Goal: Task Accomplishment & Management: Use online tool/utility

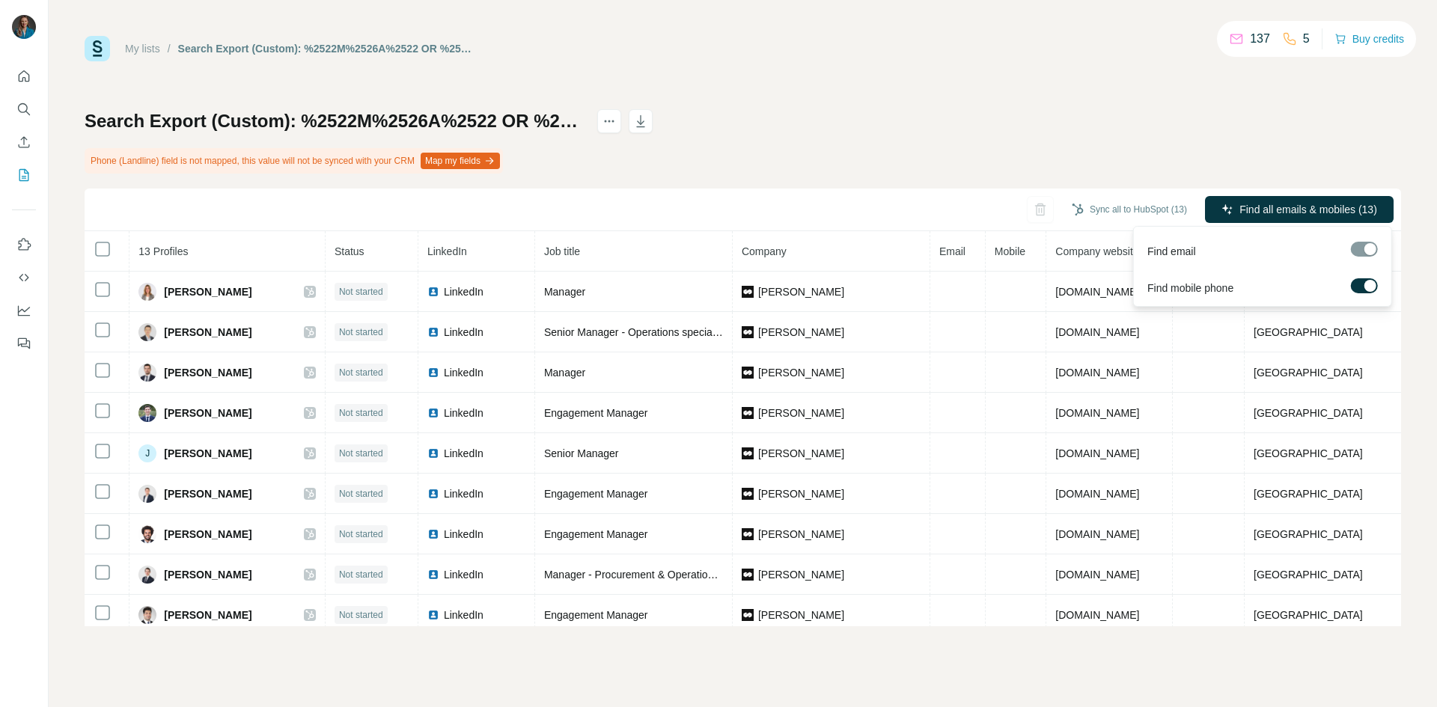
drag, startPoint x: 1363, startPoint y: 284, endPoint x: 1363, endPoint y: 264, distance: 19.5
click at [1363, 283] on label at bounding box center [1364, 285] width 27 height 15
click at [1335, 211] on span "Find all emails (13)" at bounding box center [1333, 209] width 88 height 15
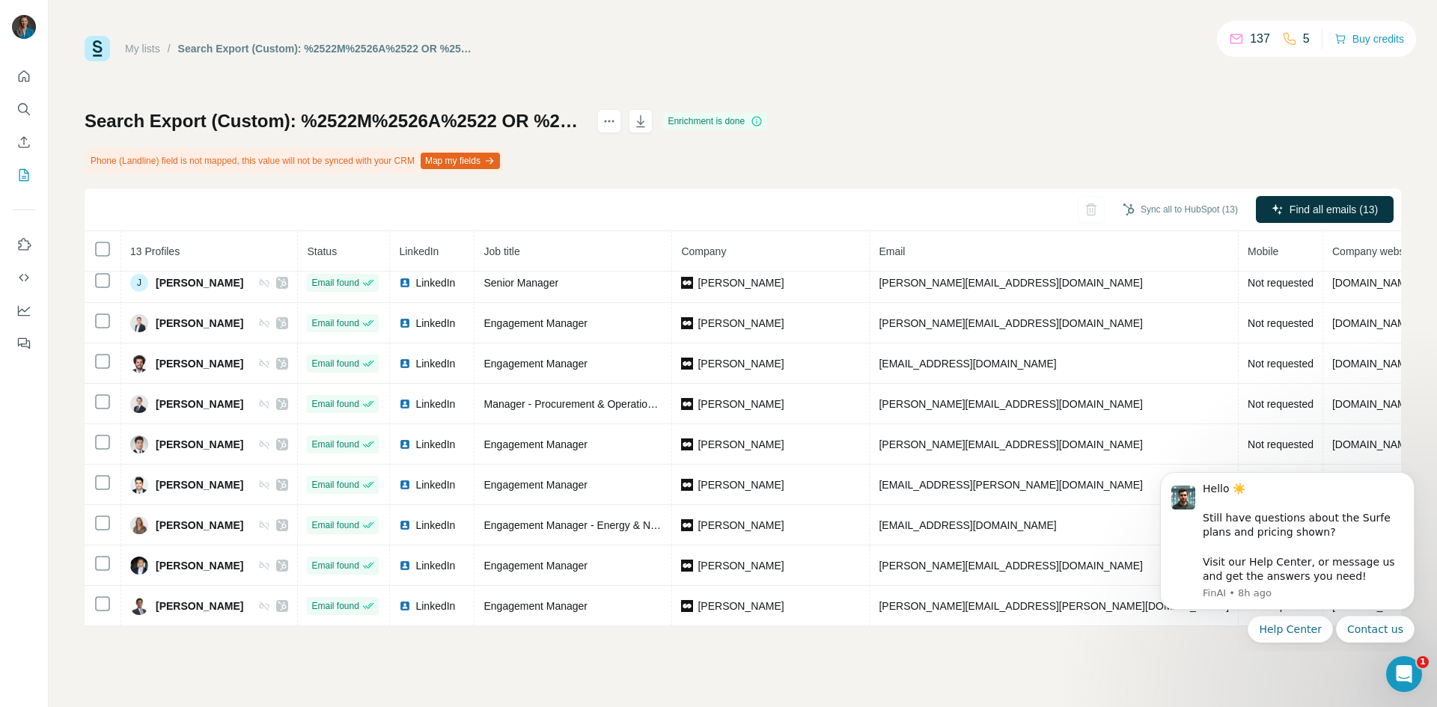
click at [1215, 670] on div "My lists / Search Export (Custom): %2522M%2526A%2522 OR %2522due diligence%2522…" at bounding box center [743, 353] width 1388 height 707
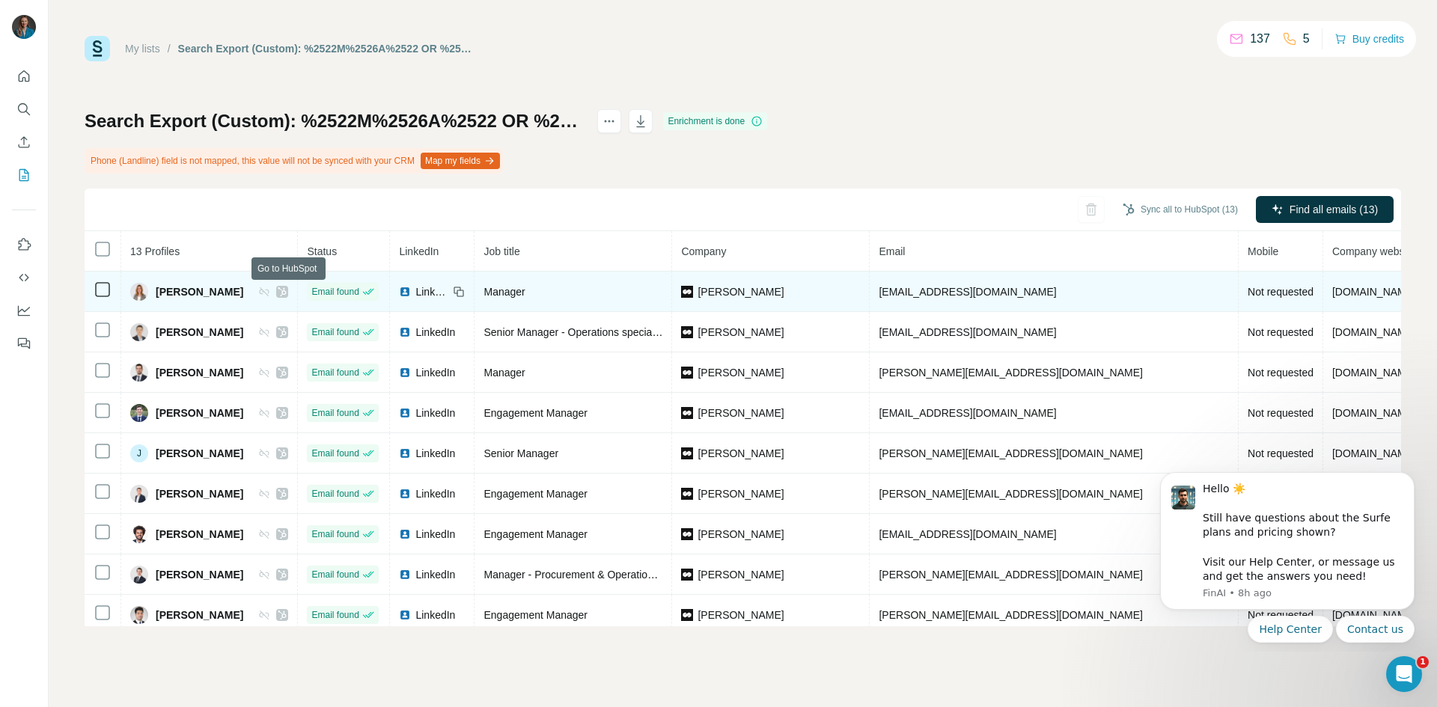
click at [287, 293] on icon at bounding box center [282, 291] width 8 height 9
click at [911, 290] on span "[EMAIL_ADDRESS][DOMAIN_NAME]" at bounding box center [967, 292] width 177 height 12
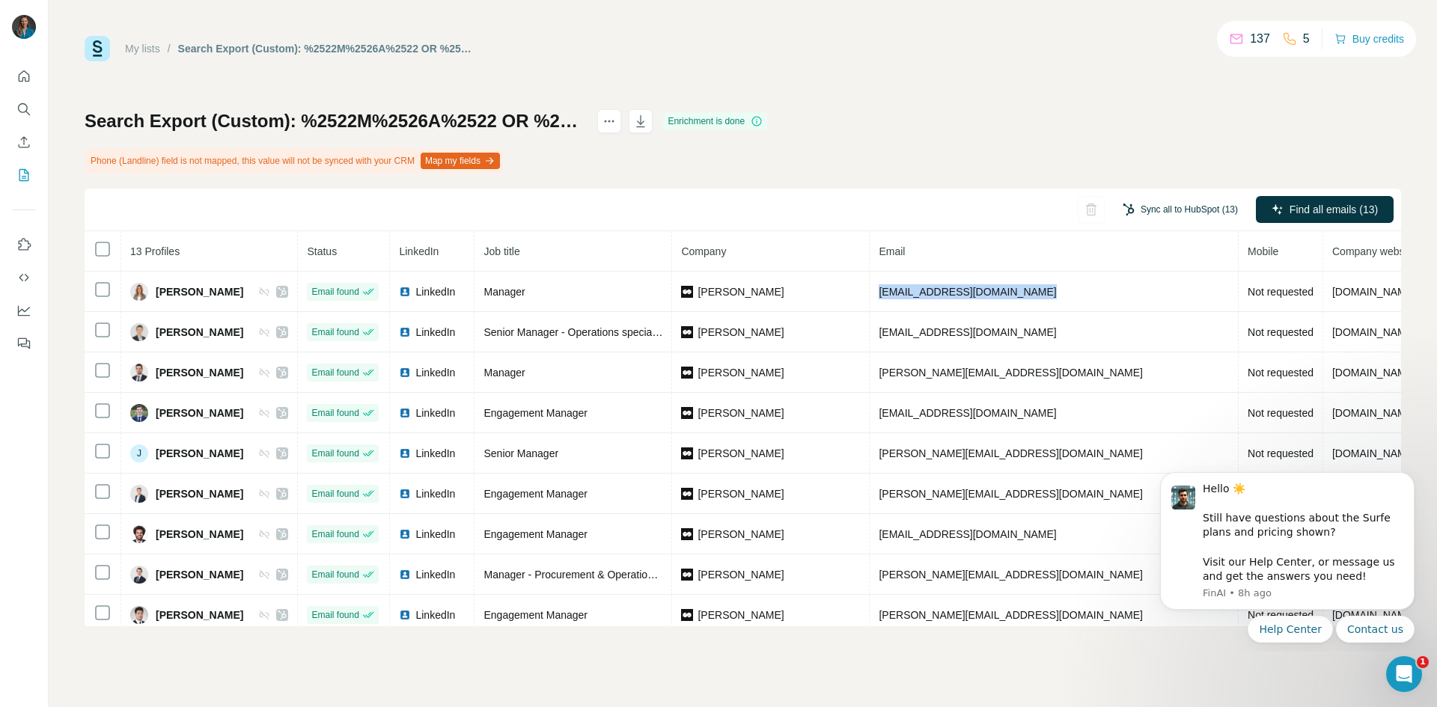
click at [1173, 211] on button "Sync all to HubSpot (13)" at bounding box center [1180, 209] width 136 height 22
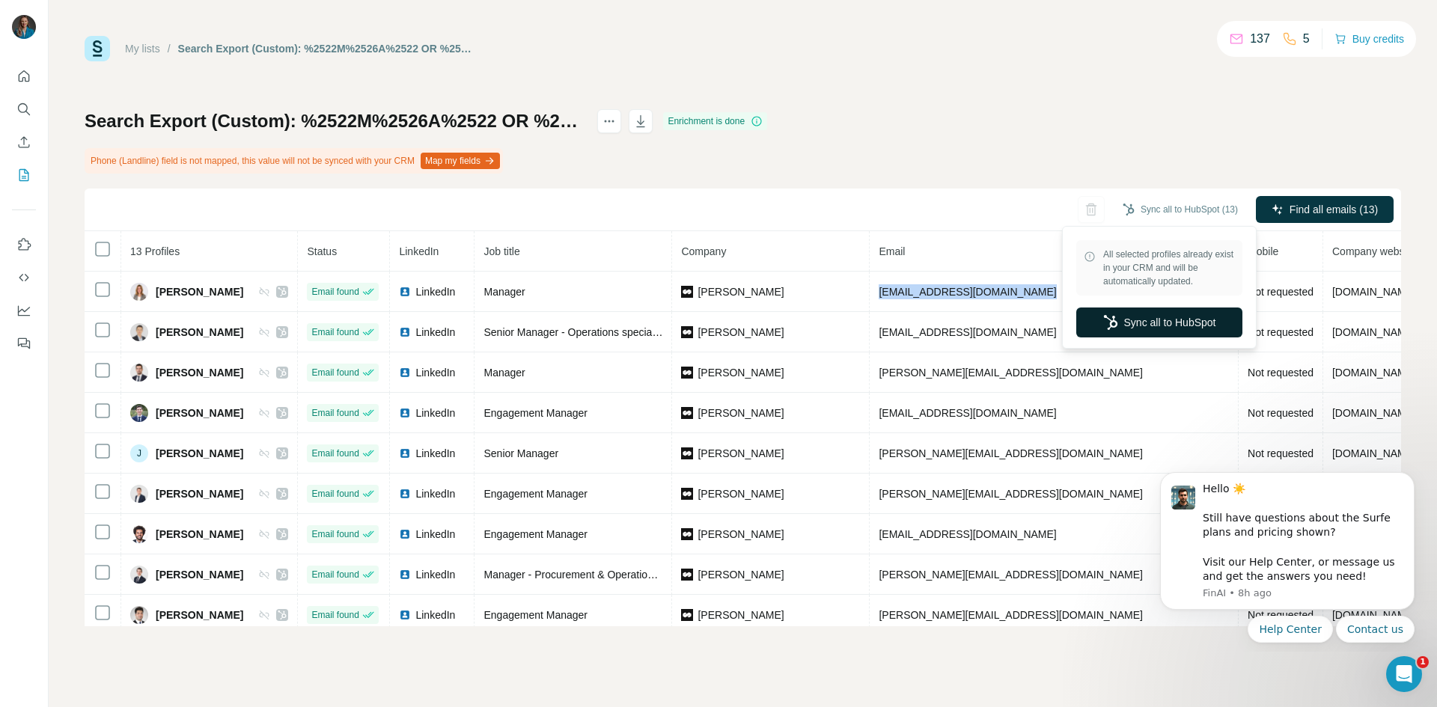
click at [1170, 317] on button "Sync all to HubSpot" at bounding box center [1159, 323] width 166 height 30
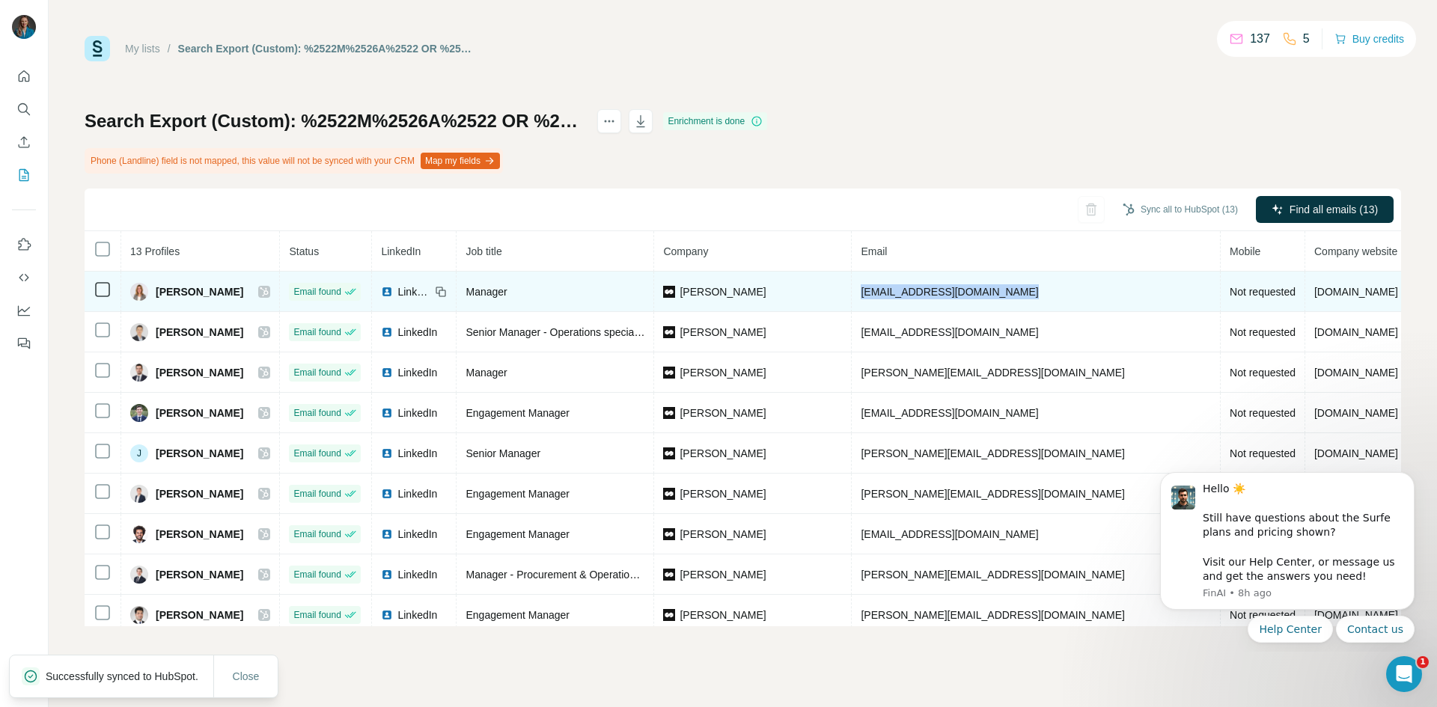
click at [393, 292] on img at bounding box center [387, 292] width 12 height 12
click at [269, 290] on icon at bounding box center [264, 292] width 9 height 12
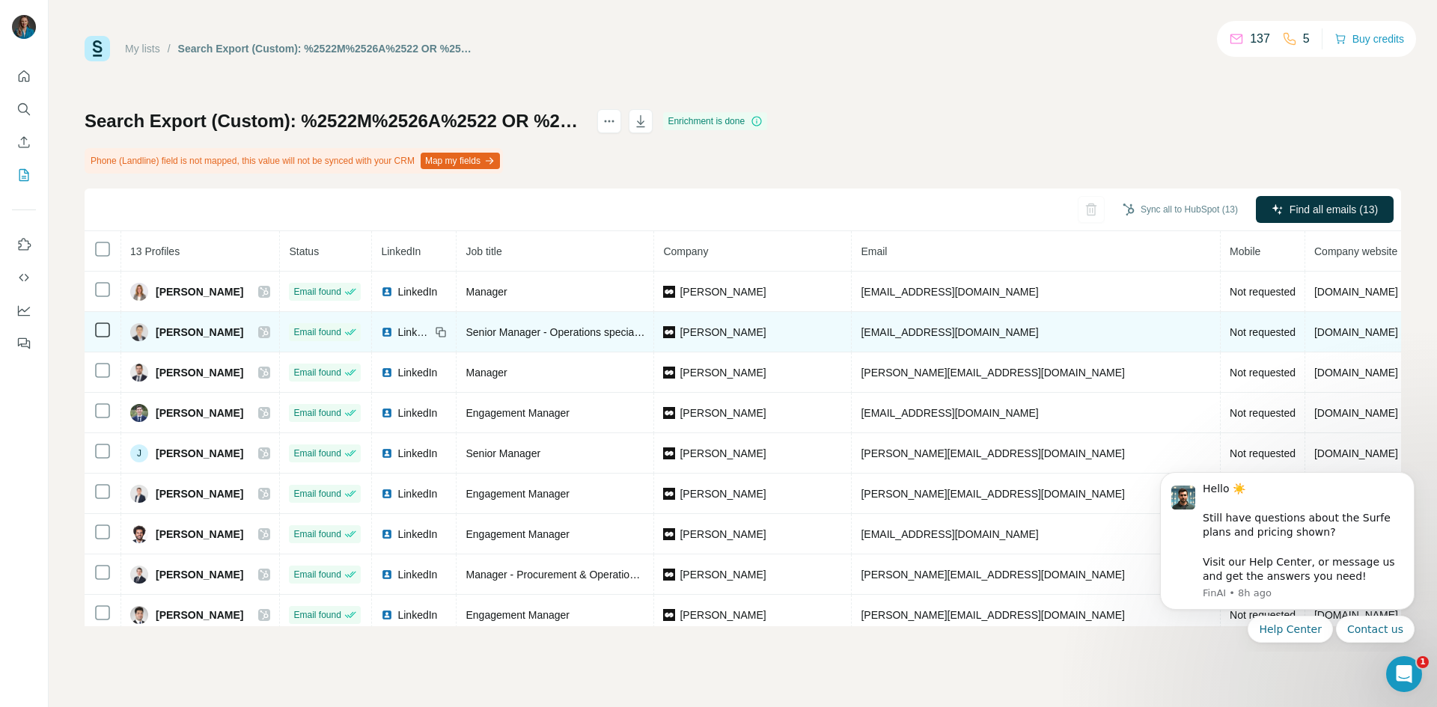
click at [393, 333] on img at bounding box center [387, 332] width 12 height 12
click at [269, 332] on icon at bounding box center [264, 332] width 9 height 12
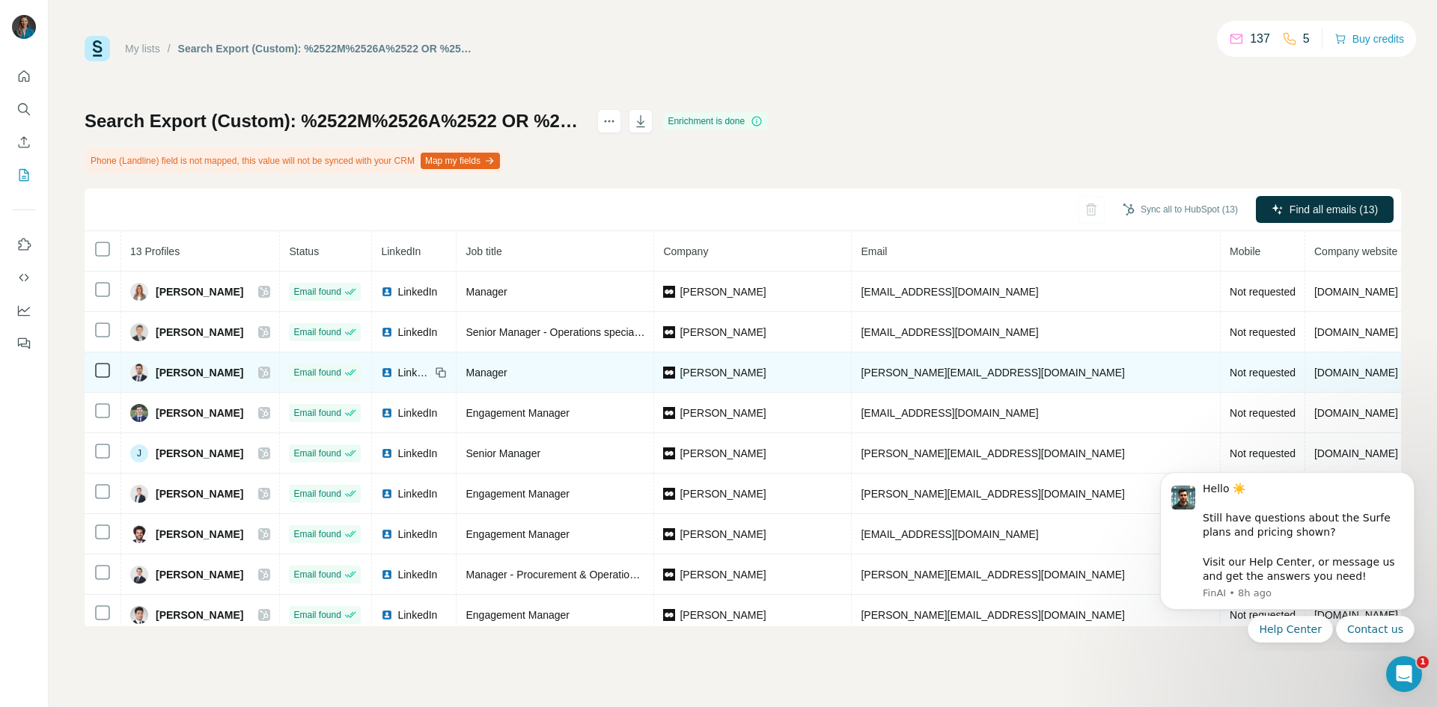
click at [393, 371] on img at bounding box center [387, 373] width 12 height 12
drag, startPoint x: 153, startPoint y: 369, endPoint x: 204, endPoint y: 373, distance: 51.8
click at [204, 373] on div "[PERSON_NAME]" at bounding box center [186, 373] width 113 height 18
copy span "[PERSON_NAME]"
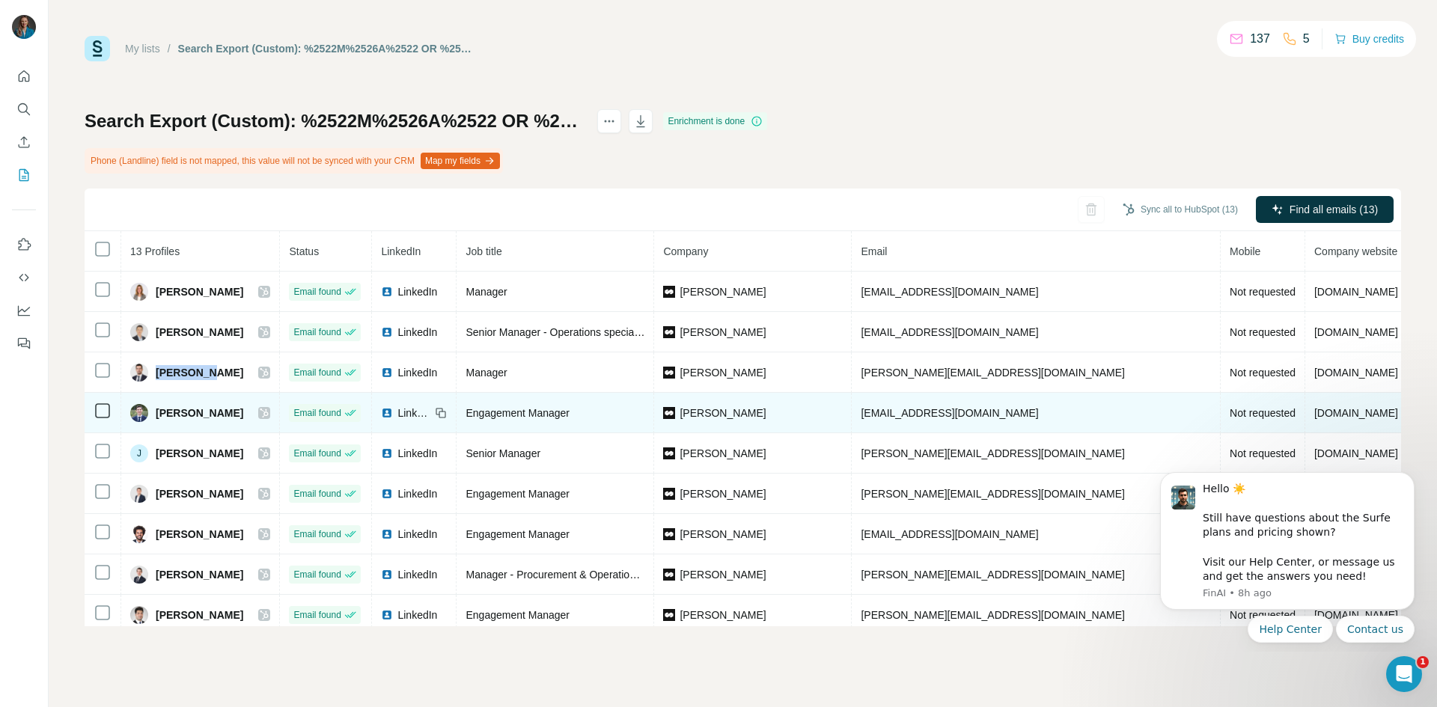
click at [393, 413] on img at bounding box center [387, 413] width 12 height 12
drag, startPoint x: 154, startPoint y: 411, endPoint x: 196, endPoint y: 411, distance: 41.9
click at [196, 411] on div "[PERSON_NAME]" at bounding box center [186, 413] width 113 height 18
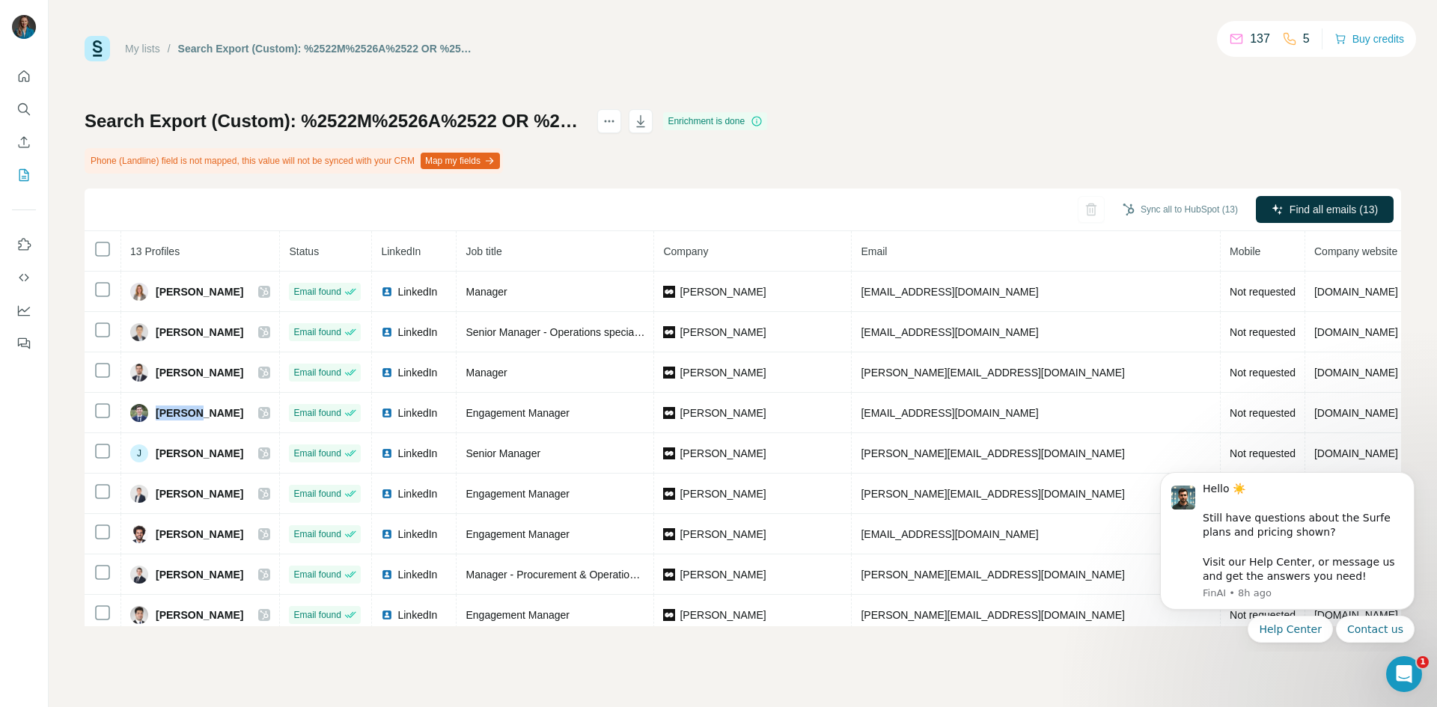
copy span "Jérémie"
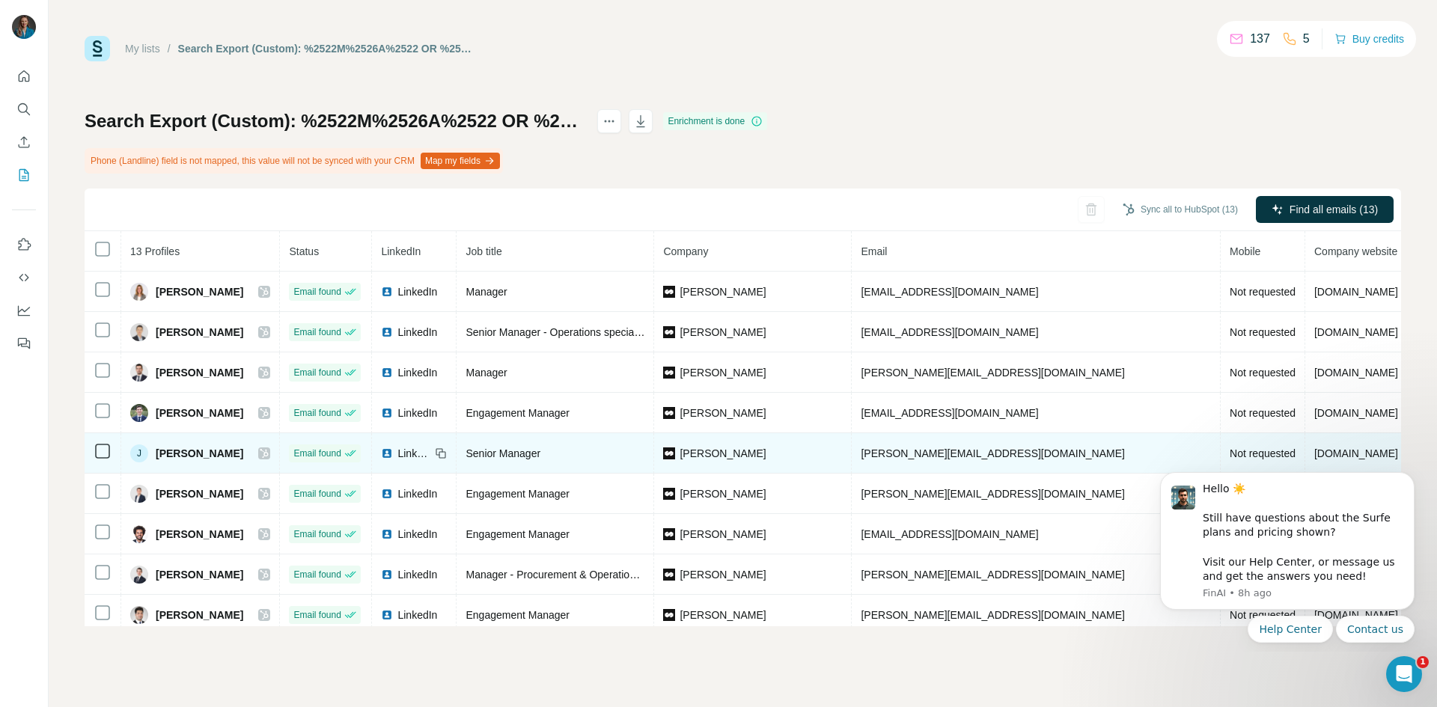
click at [269, 450] on icon at bounding box center [264, 453] width 8 height 9
click at [416, 452] on span "LinkedIn" at bounding box center [413, 453] width 33 height 15
click at [179, 452] on span "[PERSON_NAME]" at bounding box center [200, 453] width 88 height 15
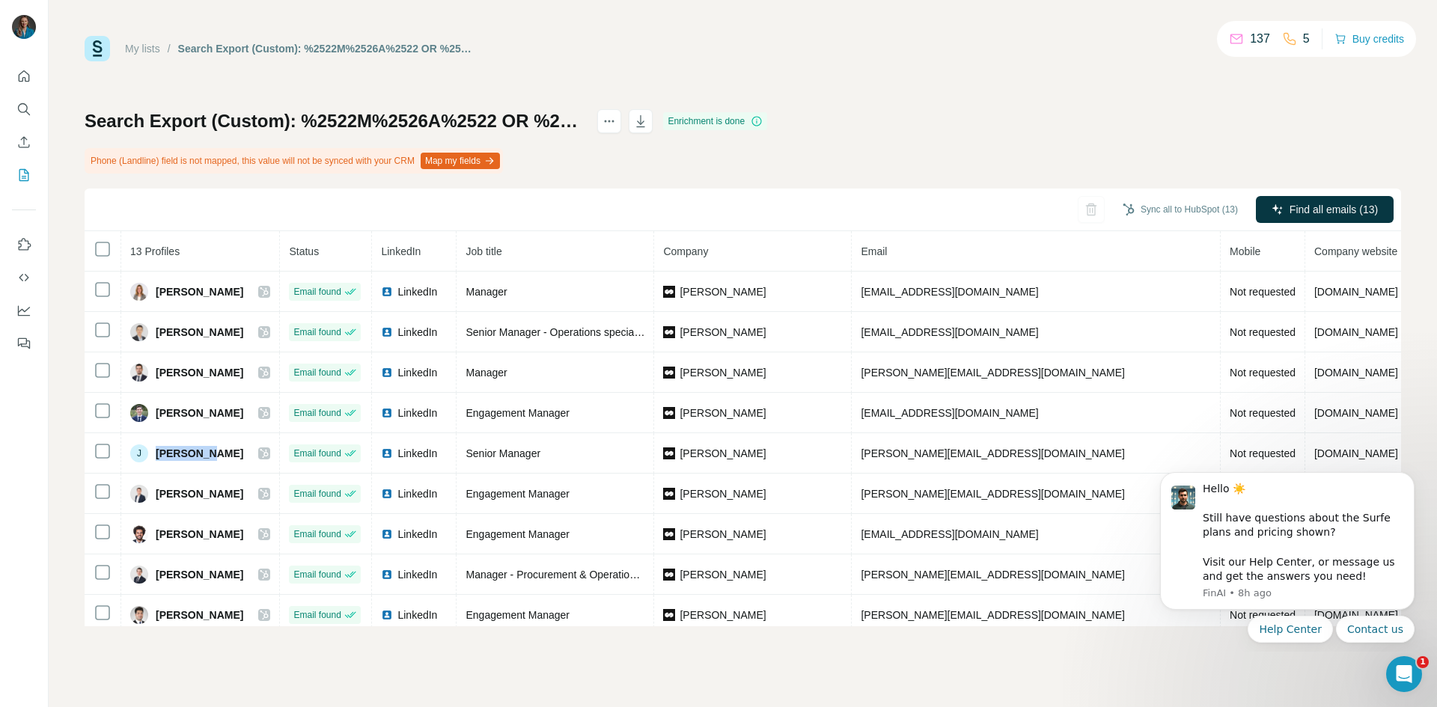
copy span "[PERSON_NAME]"
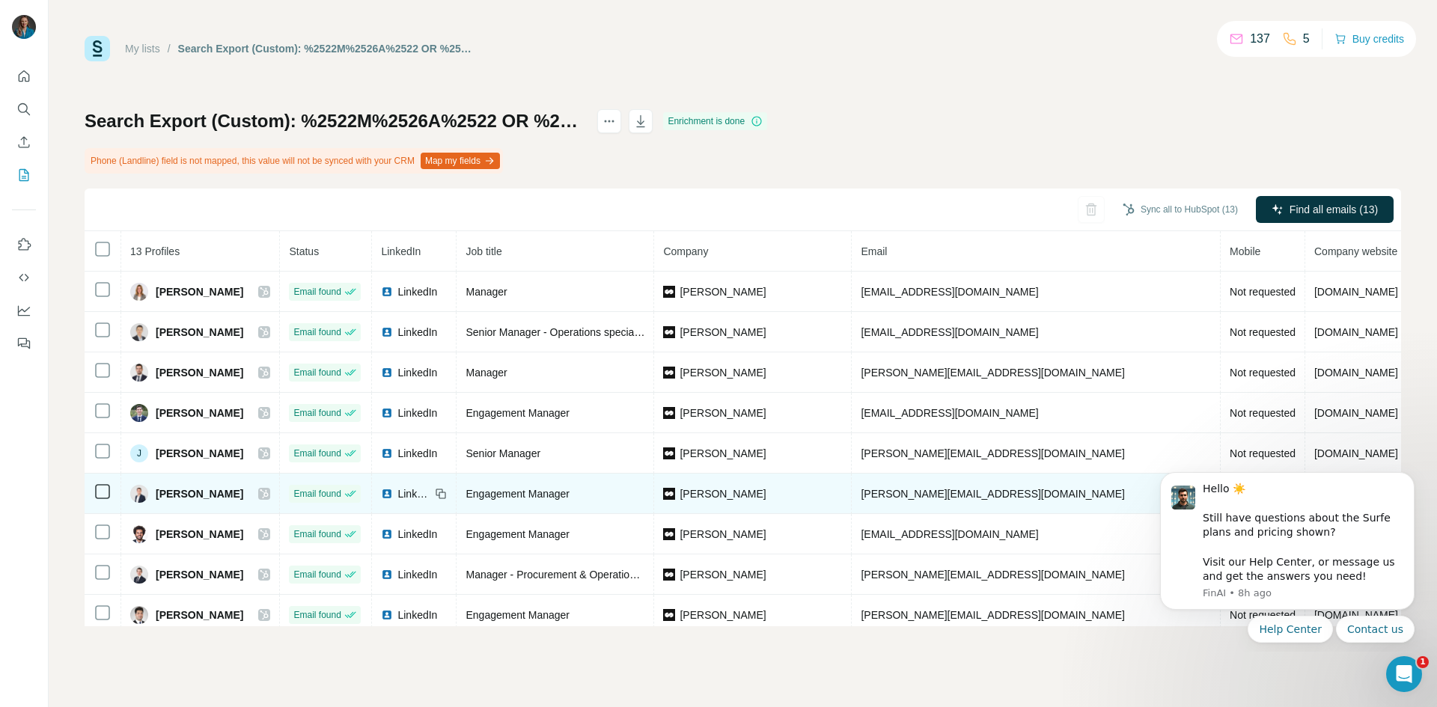
click at [403, 494] on div "LinkedIn" at bounding box center [405, 493] width 49 height 15
drag, startPoint x: 155, startPoint y: 493, endPoint x: 219, endPoint y: 494, distance: 64.4
click at [219, 494] on div "[PERSON_NAME]" at bounding box center [200, 494] width 140 height 18
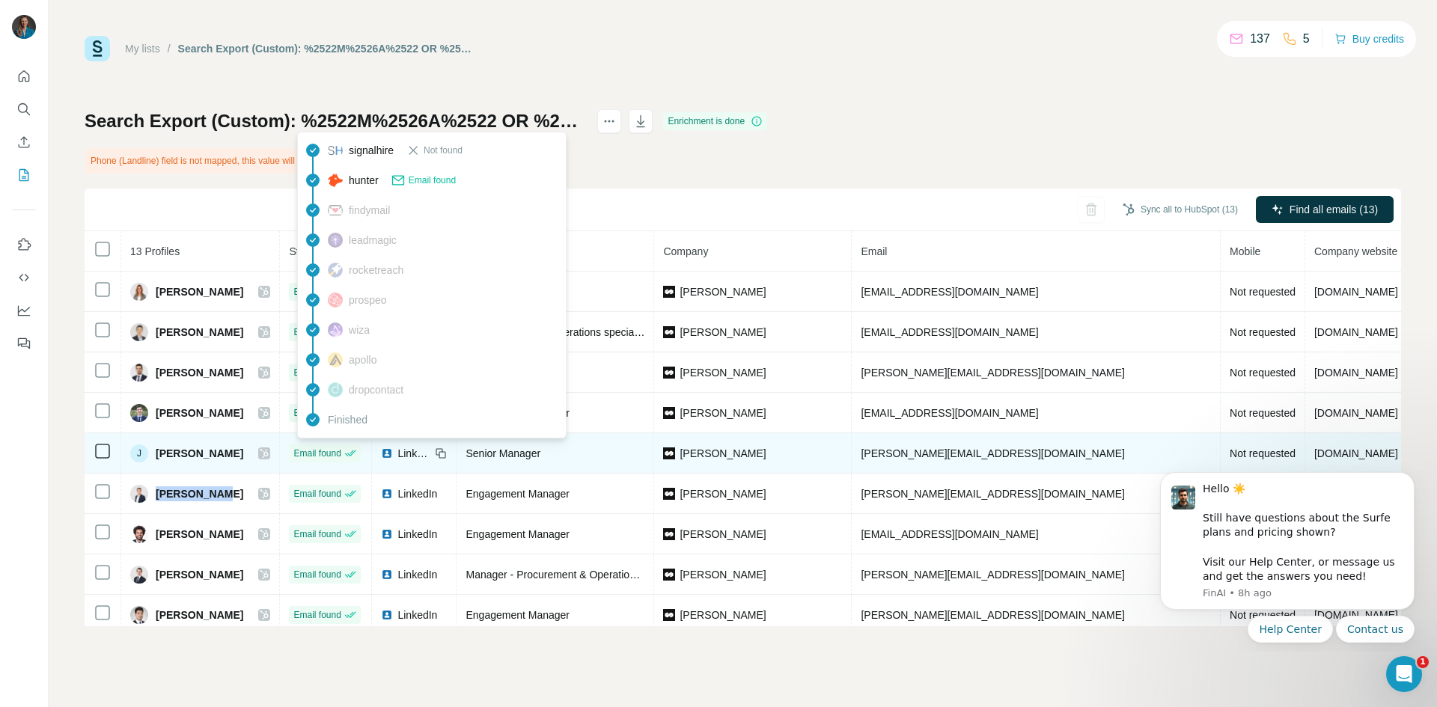
copy span "[PERSON_NAME]"
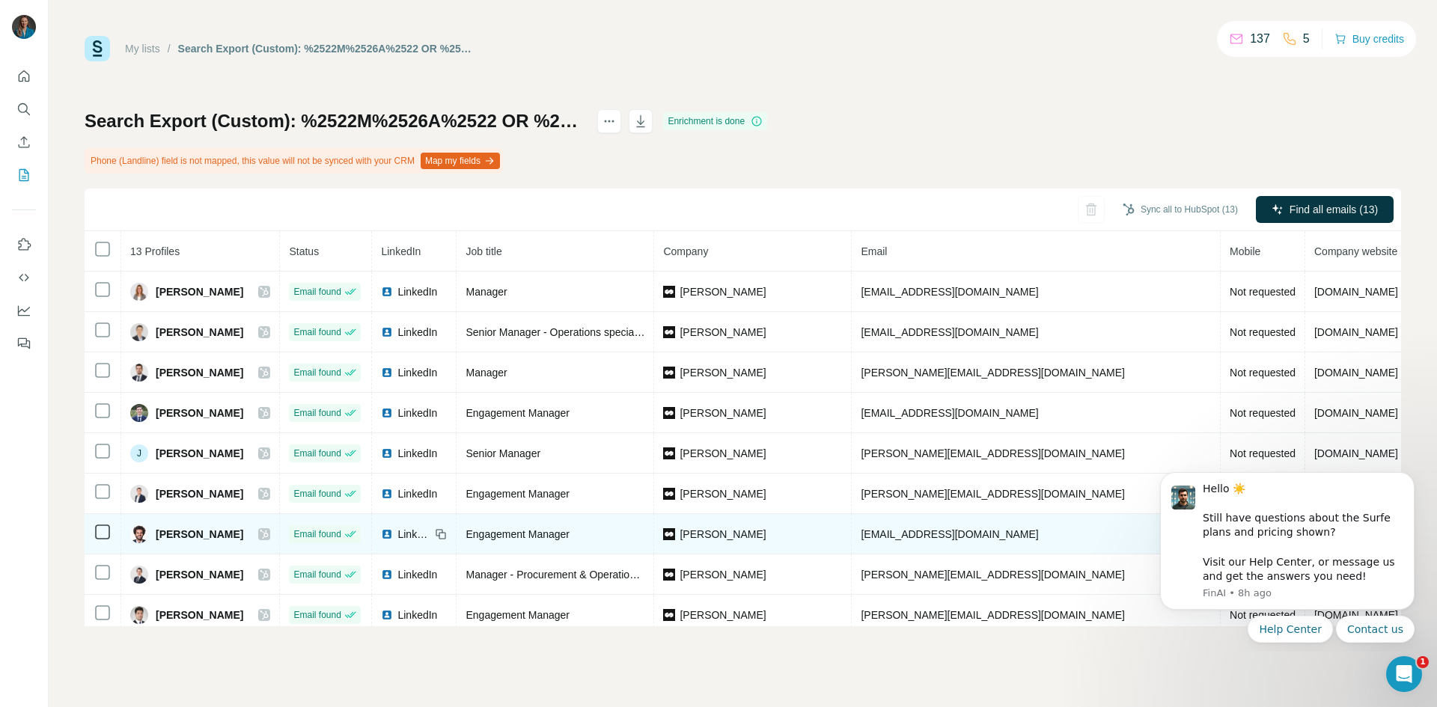
click at [179, 530] on span "[PERSON_NAME]" at bounding box center [200, 534] width 88 height 15
click at [180, 530] on span "[PERSON_NAME]" at bounding box center [200, 534] width 88 height 15
click at [181, 529] on span "[PERSON_NAME]" at bounding box center [200, 534] width 88 height 15
click at [174, 533] on span "[PERSON_NAME]" at bounding box center [200, 534] width 88 height 15
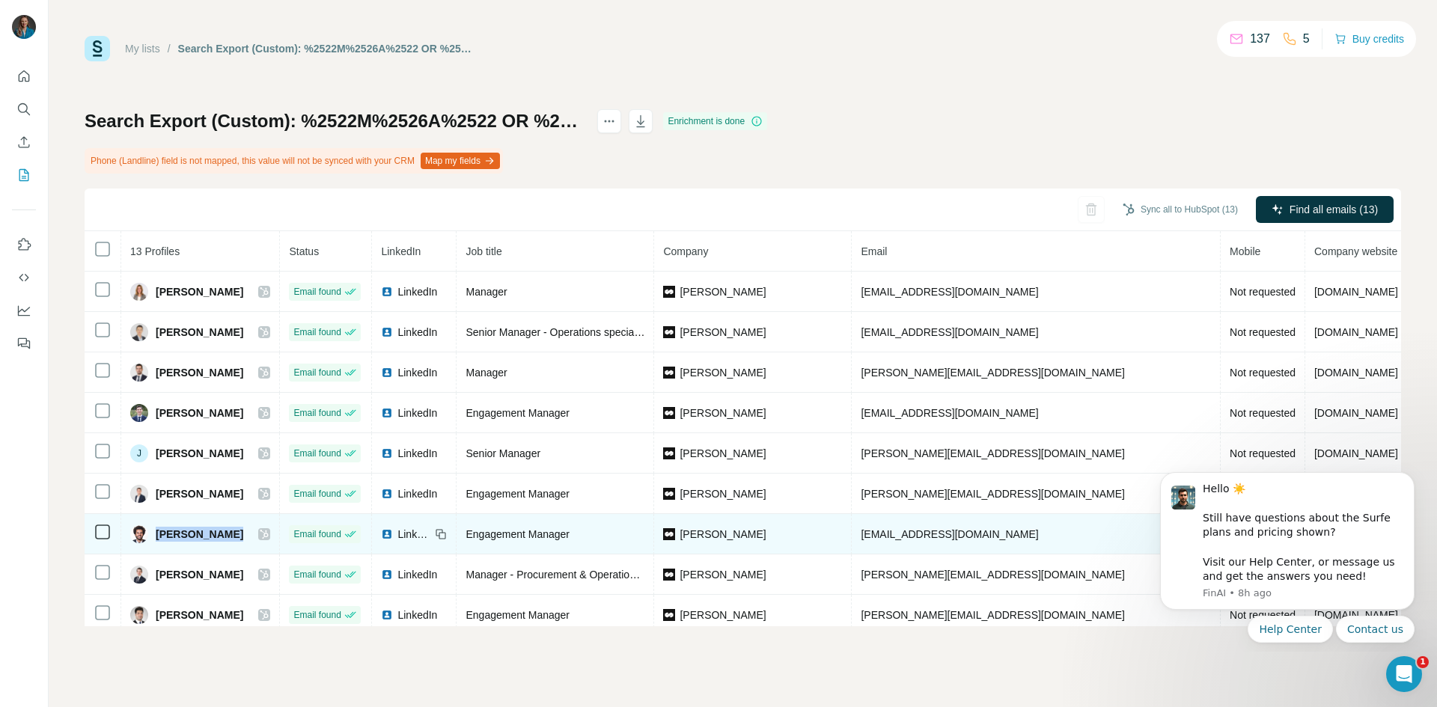
click at [174, 533] on span "[PERSON_NAME]" at bounding box center [200, 534] width 88 height 15
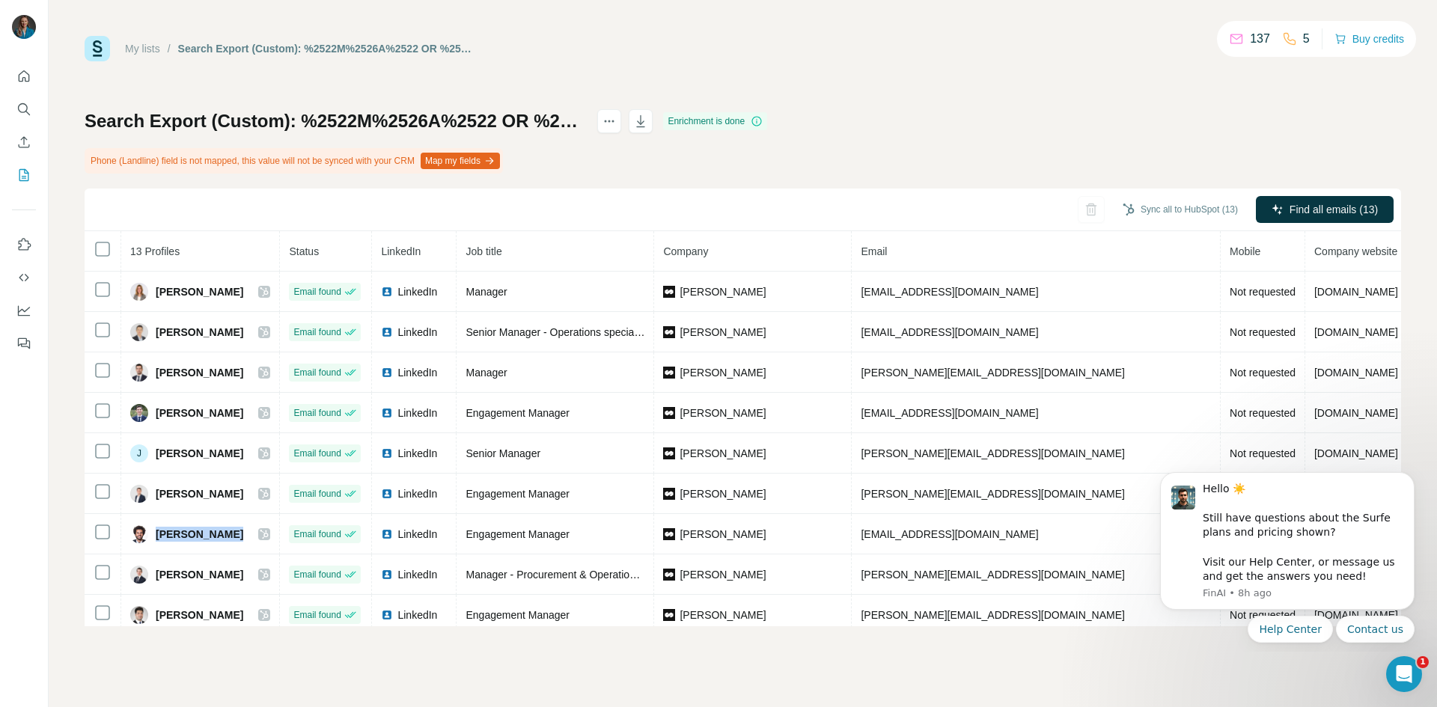
copy div "[PERSON_NAME]"
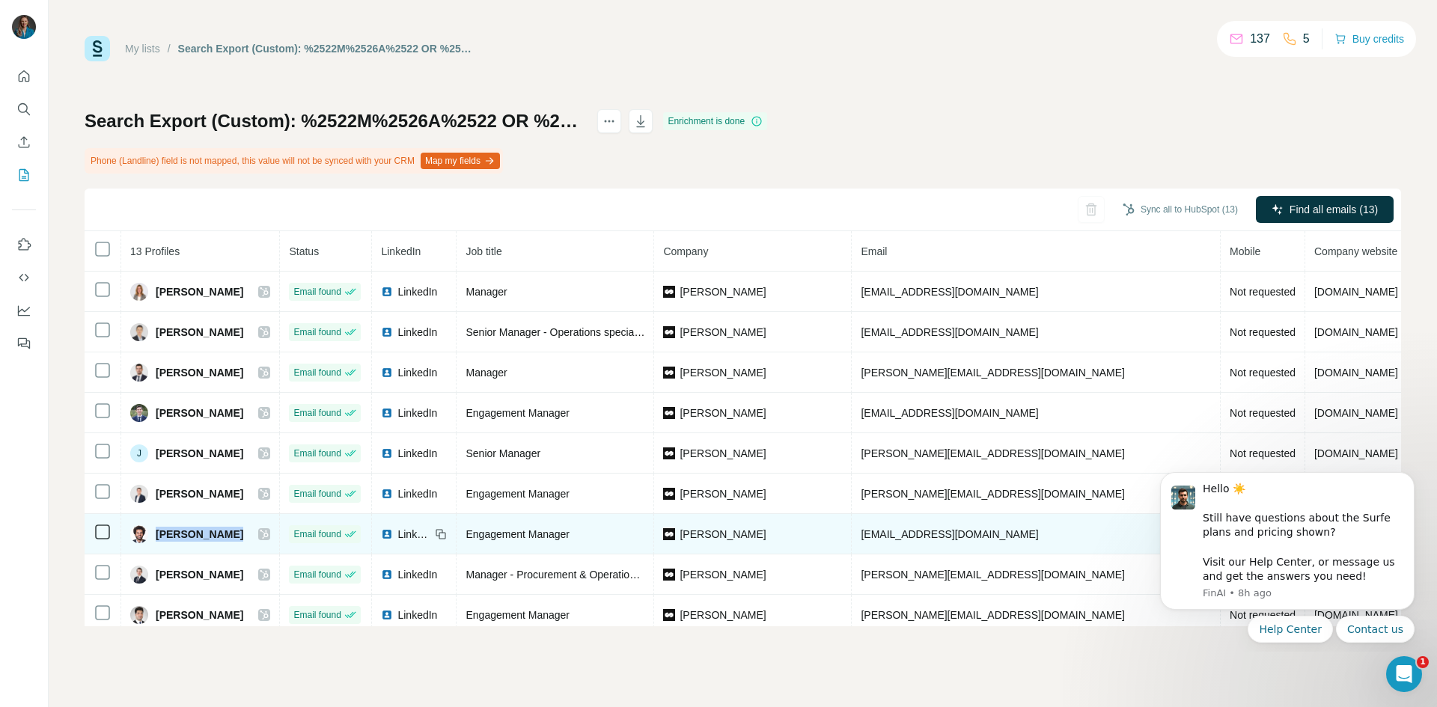
click at [393, 531] on img at bounding box center [387, 534] width 12 height 12
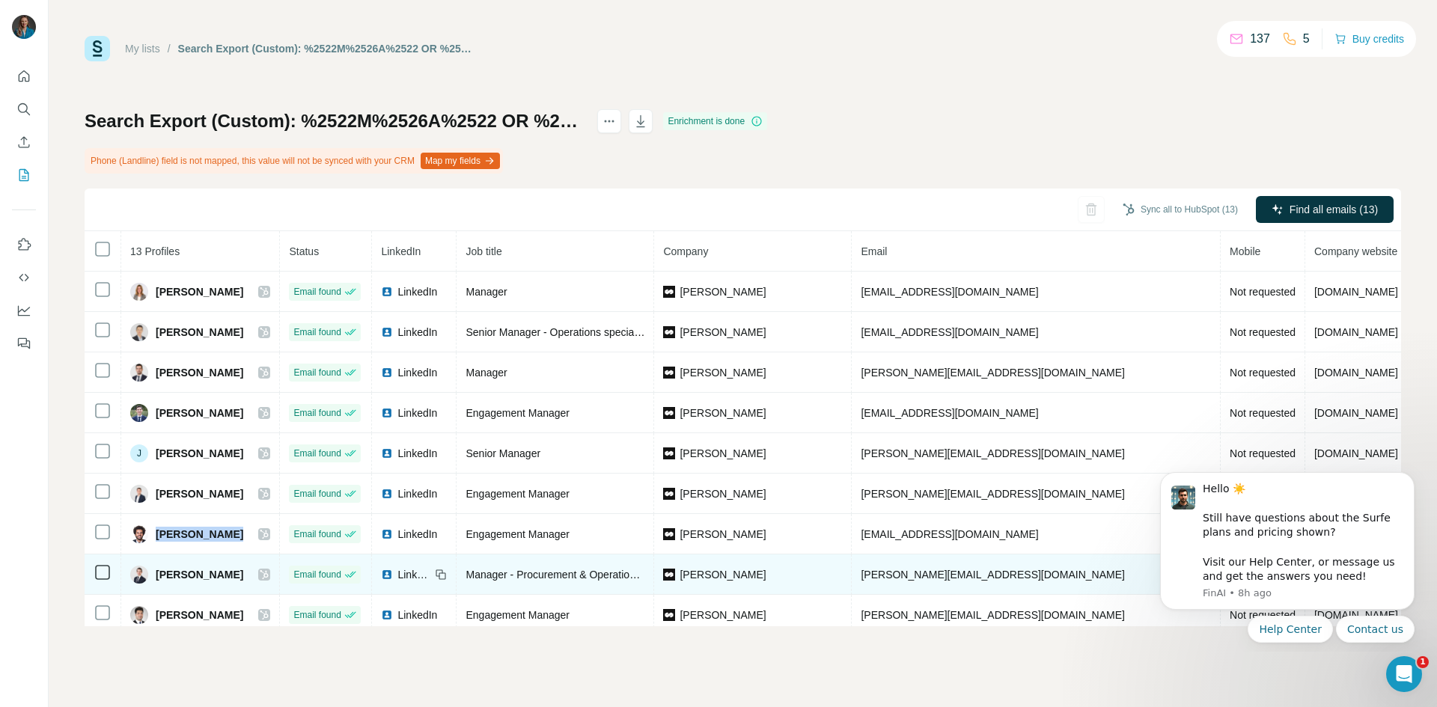
click at [393, 574] on img at bounding box center [387, 575] width 12 height 12
click at [179, 572] on span "[PERSON_NAME]" at bounding box center [200, 574] width 88 height 15
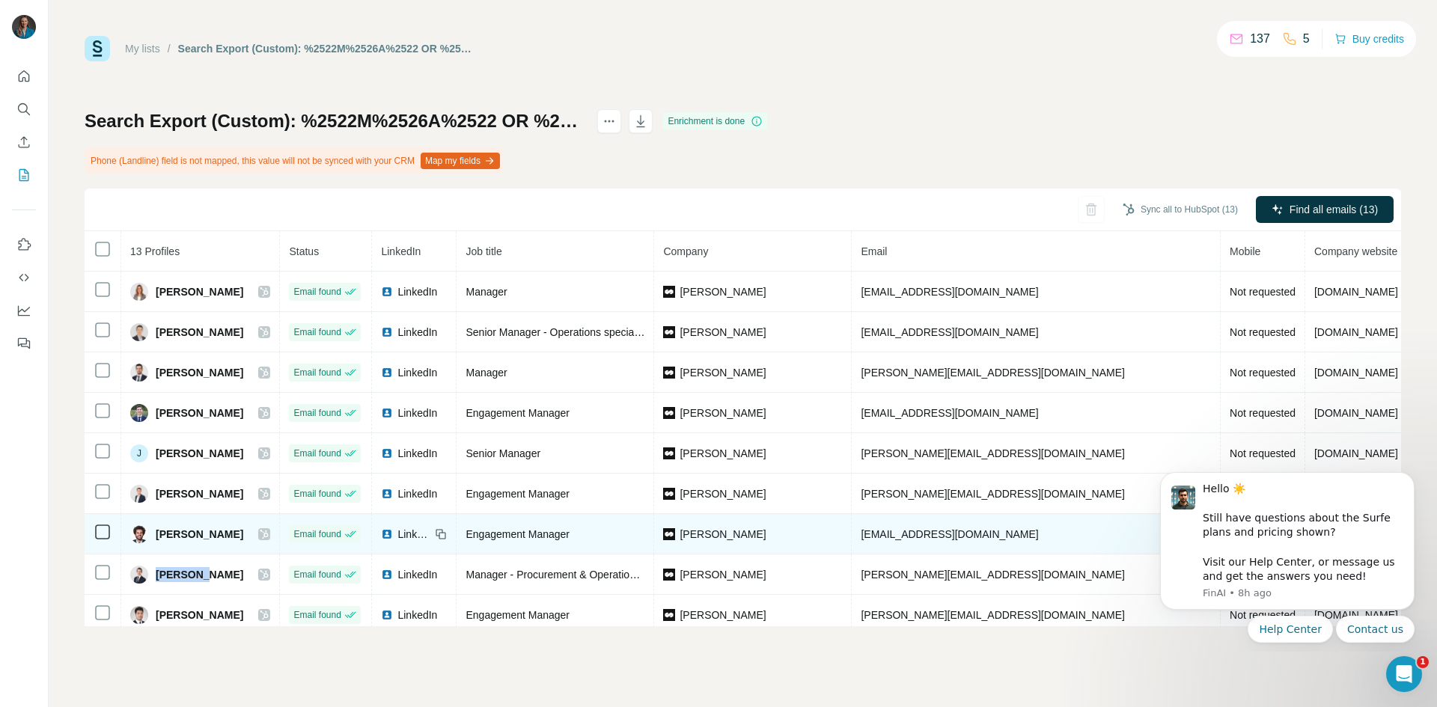
copy span "[PERSON_NAME]"
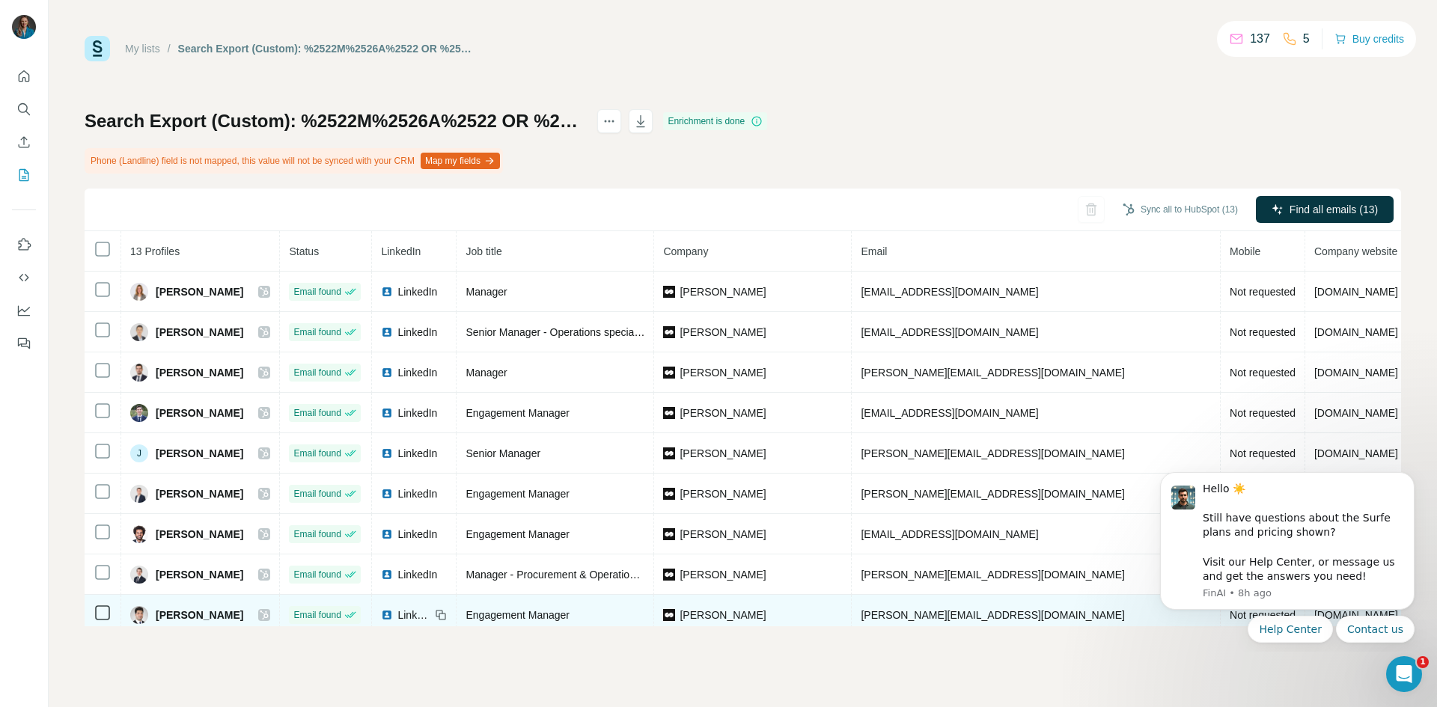
click at [403, 613] on div "LinkedIn" at bounding box center [405, 615] width 49 height 15
